Goal: Browse casually: Explore the website without a specific task or goal

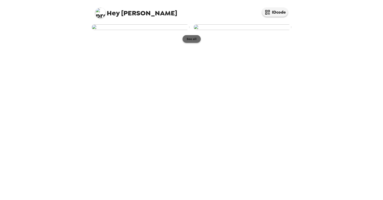
click at [197, 43] on button "See all" at bounding box center [192, 39] width 18 height 8
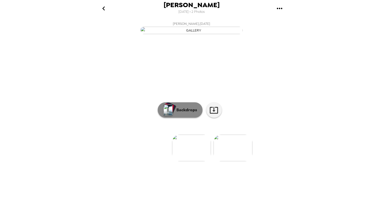
click at [175, 113] on p "Backdrops" at bounding box center [185, 110] width 23 height 6
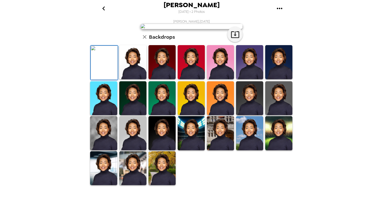
click at [164, 79] on img at bounding box center [161, 62] width 27 height 34
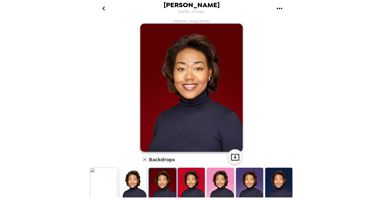
click at [196, 181] on img at bounding box center [191, 184] width 27 height 34
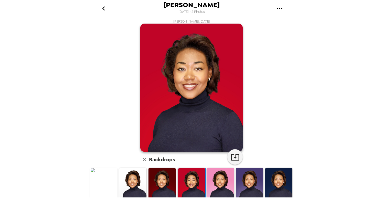
click at [251, 182] on img at bounding box center [249, 184] width 27 height 34
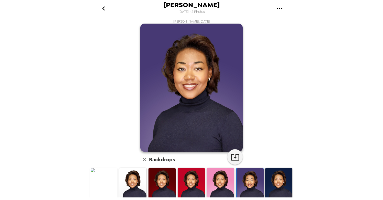
click at [288, 174] on img at bounding box center [278, 184] width 27 height 34
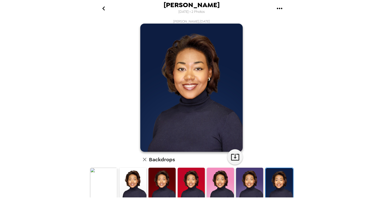
click at [108, 178] on img at bounding box center [103, 184] width 27 height 34
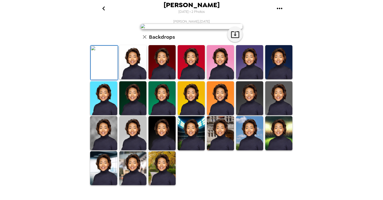
click at [125, 79] on img at bounding box center [132, 62] width 27 height 34
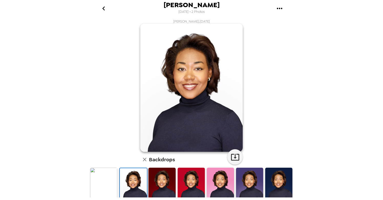
click at [103, 184] on img at bounding box center [103, 184] width 27 height 34
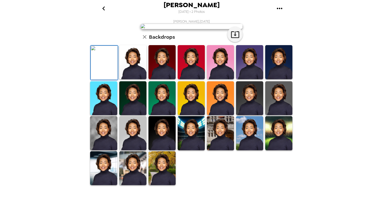
scroll to position [50, 0]
click at [105, 115] on img at bounding box center [103, 98] width 27 height 34
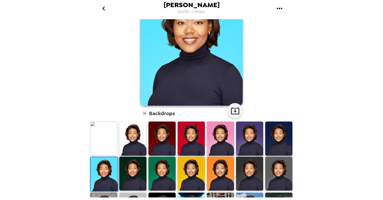
scroll to position [52, 0]
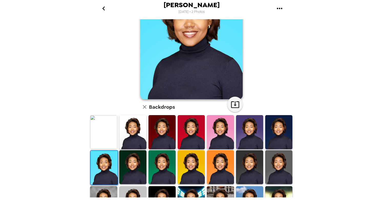
click at [138, 168] on img at bounding box center [132, 167] width 27 height 34
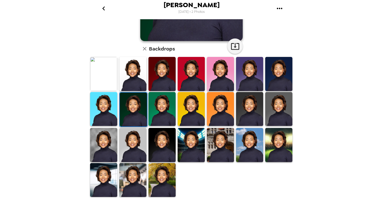
scroll to position [0, 0]
click at [222, 97] on img at bounding box center [220, 109] width 27 height 34
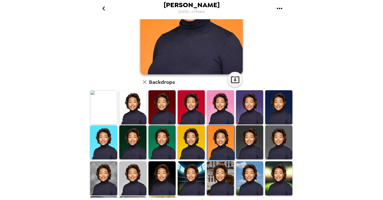
scroll to position [77, 0]
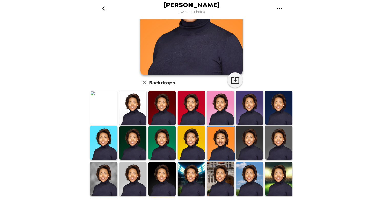
click at [195, 139] on img at bounding box center [191, 143] width 27 height 34
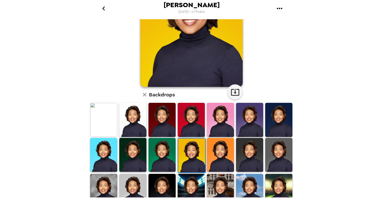
scroll to position [69, 0]
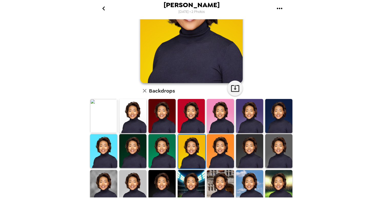
click at [160, 136] on img at bounding box center [161, 151] width 27 height 34
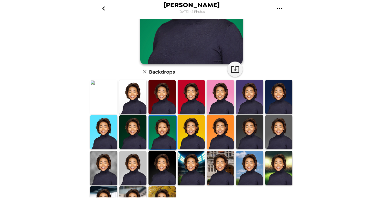
scroll to position [89, 0]
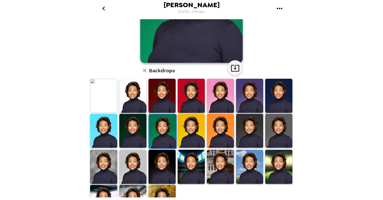
click at [138, 132] on img at bounding box center [132, 131] width 27 height 34
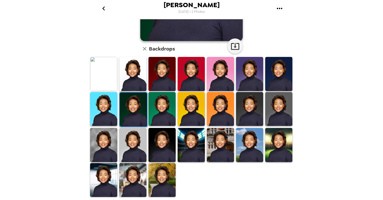
scroll to position [111, 0]
click at [219, 114] on img at bounding box center [220, 109] width 27 height 34
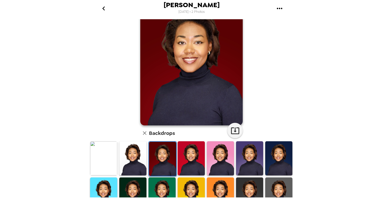
scroll to position [31, 0]
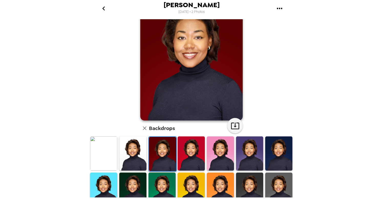
click at [197, 155] on img at bounding box center [191, 153] width 27 height 34
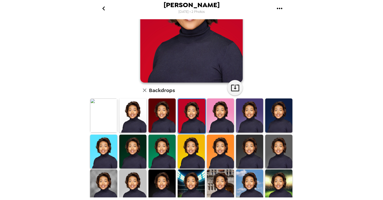
scroll to position [88, 0]
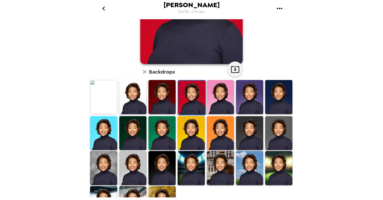
click at [153, 166] on img at bounding box center [161, 168] width 27 height 34
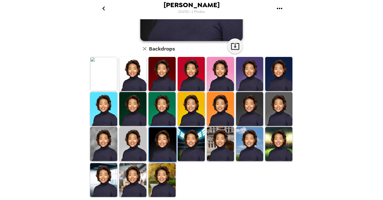
scroll to position [0, 0]
click at [131, 174] on img at bounding box center [132, 180] width 27 height 34
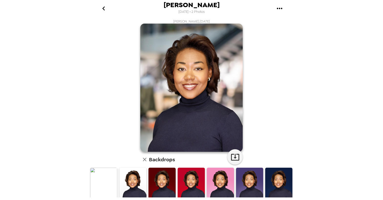
click at [164, 182] on img at bounding box center [161, 184] width 27 height 34
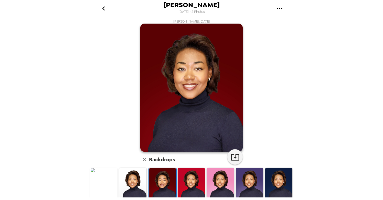
click at [192, 174] on img at bounding box center [191, 184] width 27 height 34
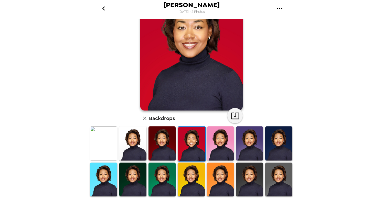
scroll to position [54, 0]
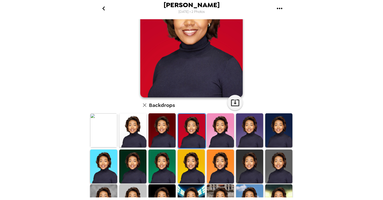
click at [192, 158] on img at bounding box center [191, 166] width 27 height 34
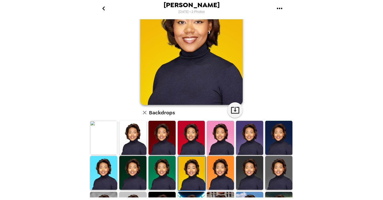
scroll to position [57, 0]
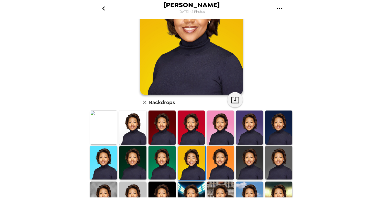
click at [222, 155] on img at bounding box center [220, 162] width 27 height 34
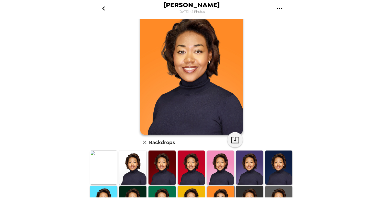
scroll to position [61, 0]
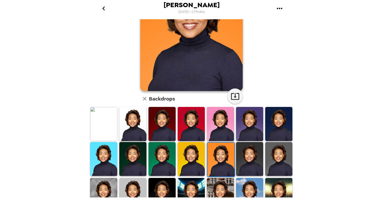
click at [186, 157] on img at bounding box center [191, 159] width 27 height 34
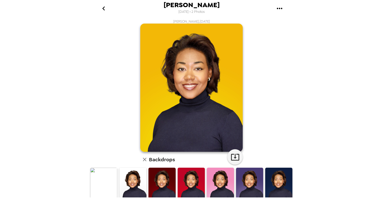
scroll to position [0, 0]
click at [130, 179] on img at bounding box center [132, 184] width 27 height 34
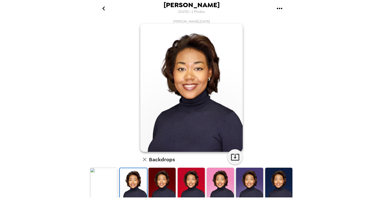
click at [106, 174] on img at bounding box center [103, 184] width 27 height 34
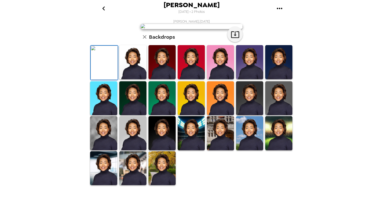
scroll to position [111, 0]
click at [166, 141] on img at bounding box center [161, 133] width 27 height 34
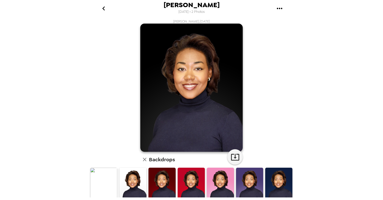
scroll to position [0, 0]
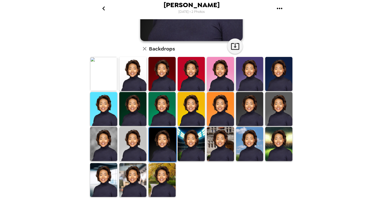
click at [245, 95] on img at bounding box center [249, 109] width 27 height 34
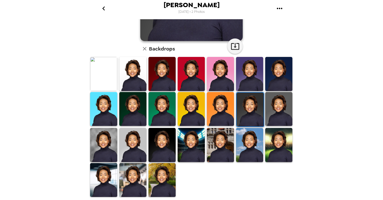
click at [280, 113] on img at bounding box center [278, 109] width 27 height 34
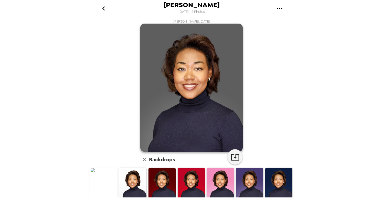
click at [97, 176] on img at bounding box center [103, 184] width 27 height 34
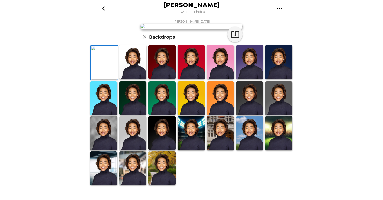
click at [128, 79] on img at bounding box center [132, 62] width 27 height 34
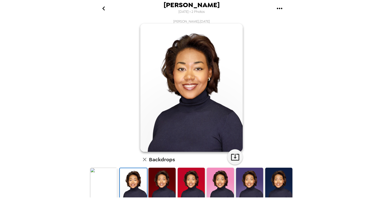
click at [105, 183] on img at bounding box center [103, 184] width 27 height 34
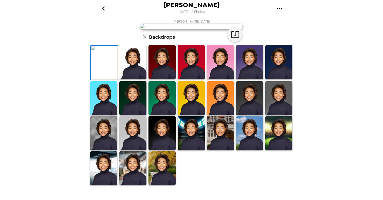
click at [191, 79] on img at bounding box center [191, 62] width 27 height 34
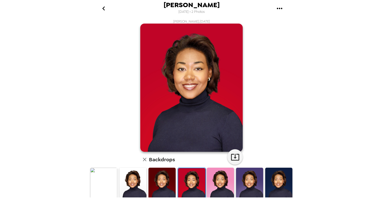
click at [110, 184] on img at bounding box center [103, 184] width 27 height 34
